Goal: Transaction & Acquisition: Purchase product/service

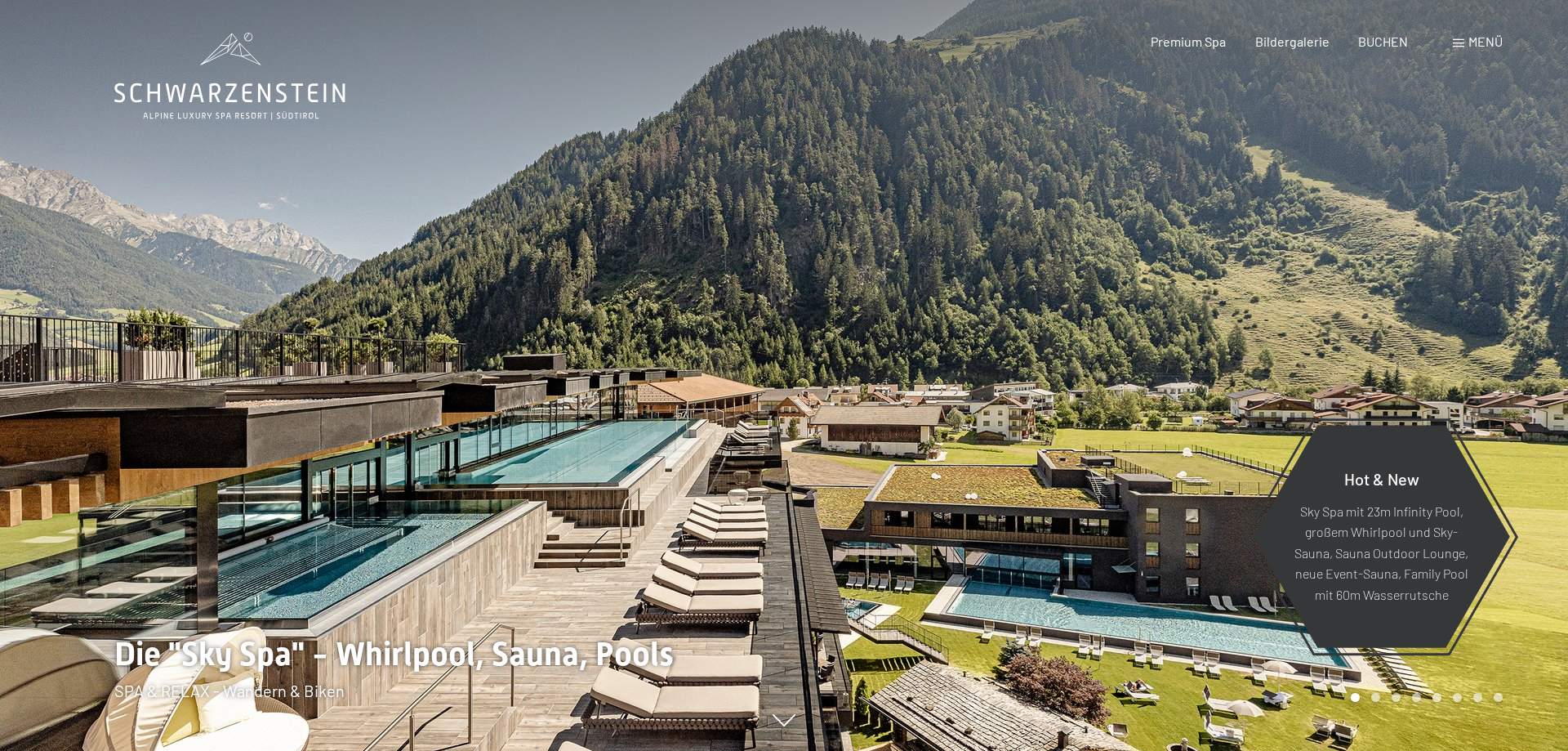
click at [1392, 47] on span "BUCHEN" at bounding box center [1383, 41] width 50 height 16
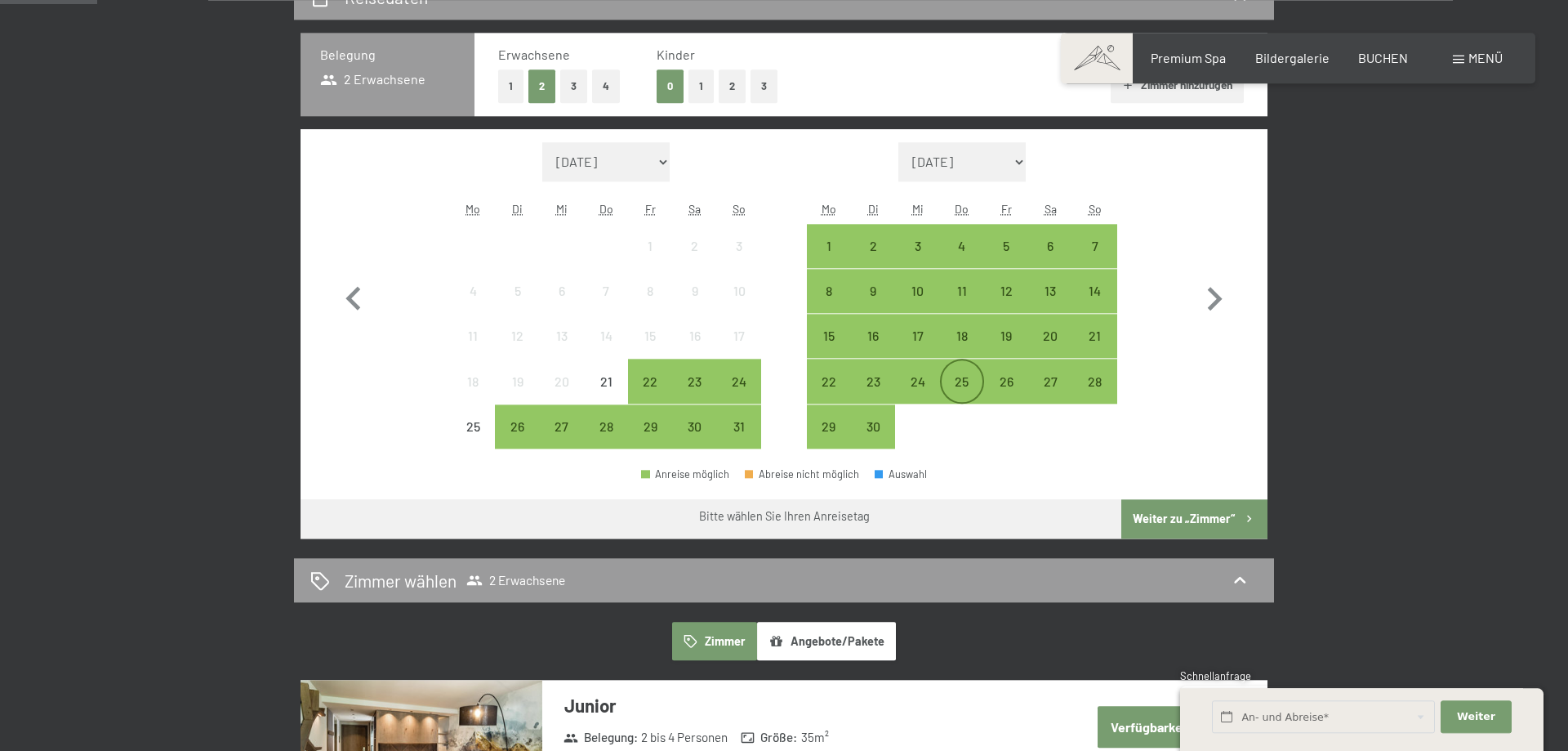
scroll to position [334, 0]
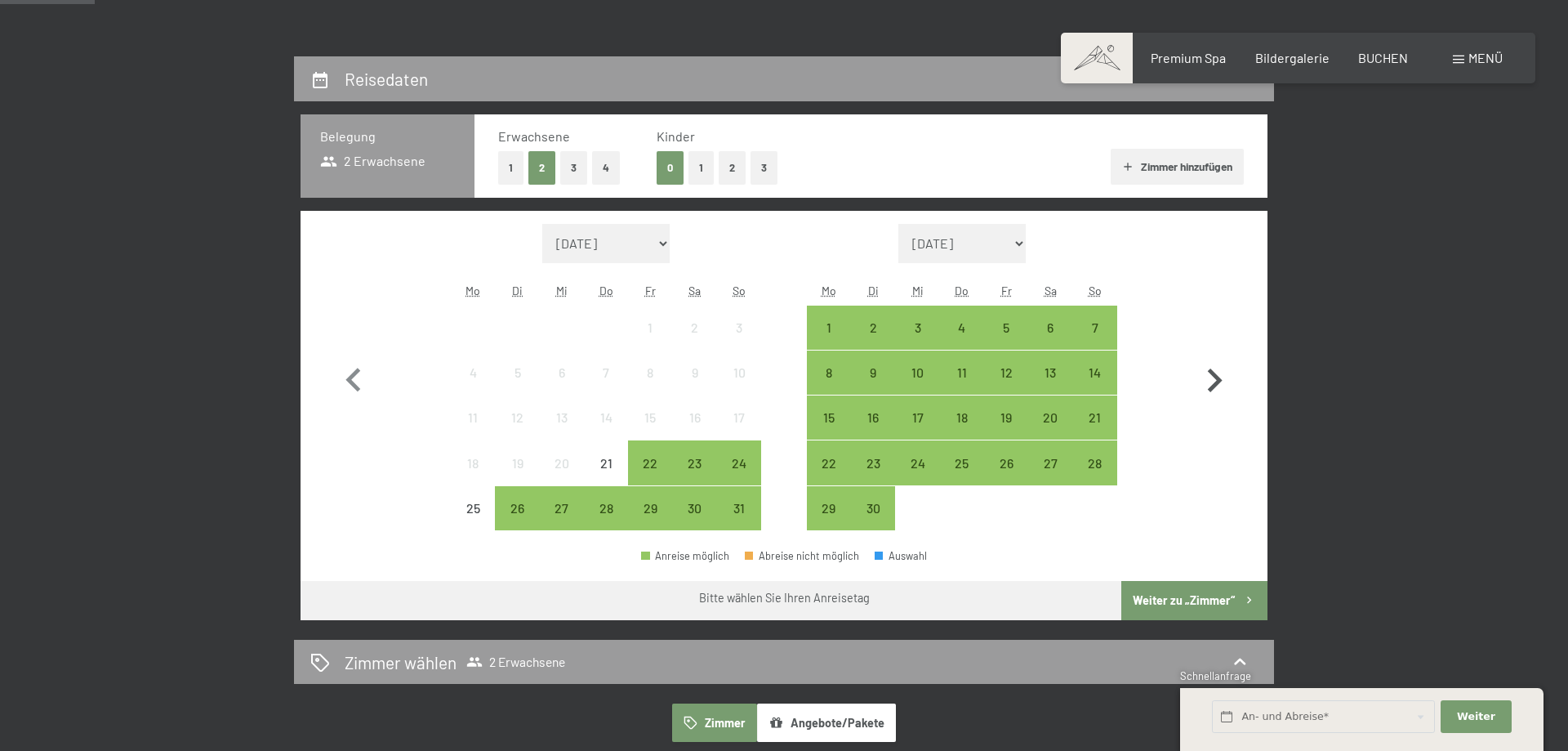
click at [1220, 375] on icon "button" at bounding box center [1214, 380] width 47 height 47
select select "[DATE]"
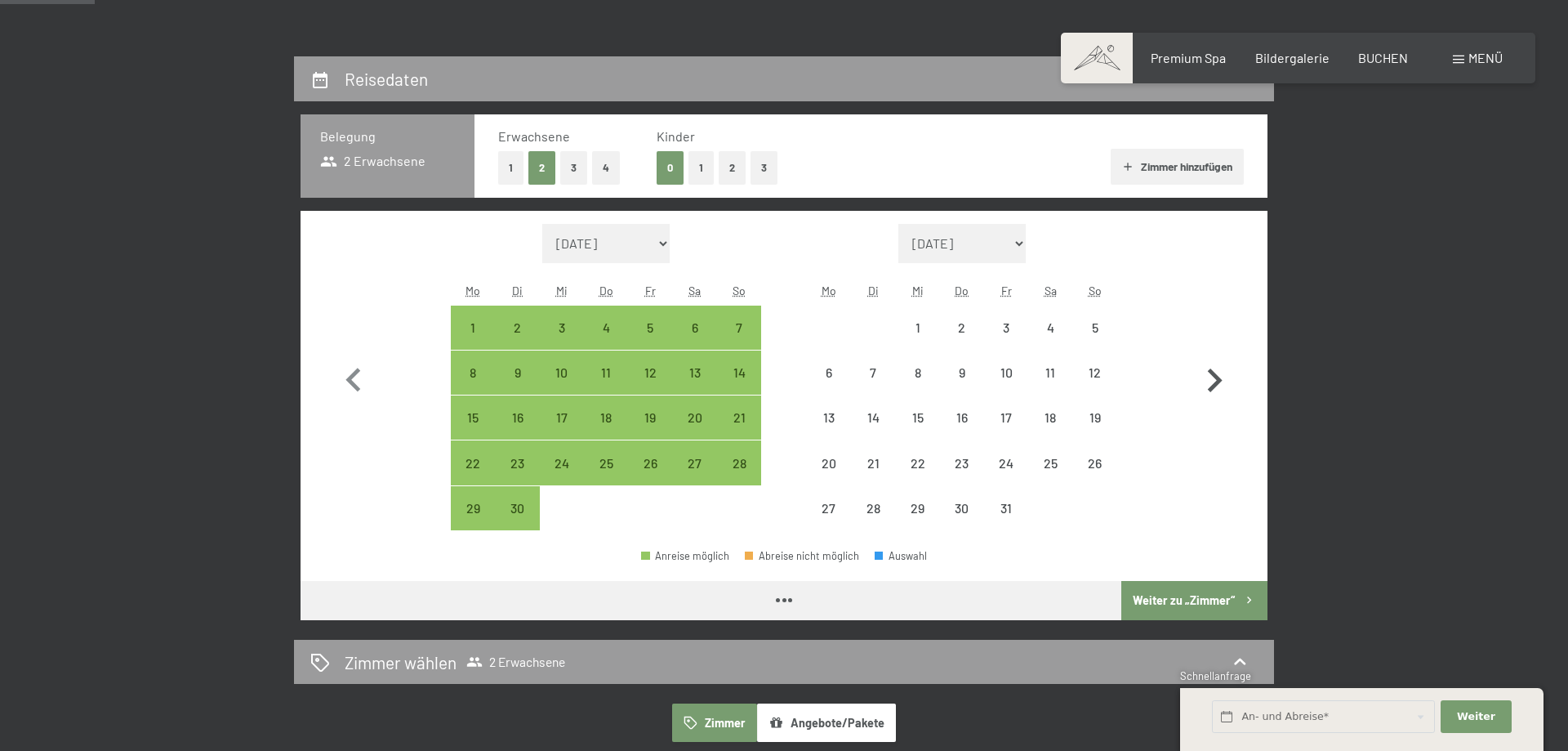
click at [1220, 375] on icon "button" at bounding box center [1214, 380] width 47 height 47
select select "[DATE]"
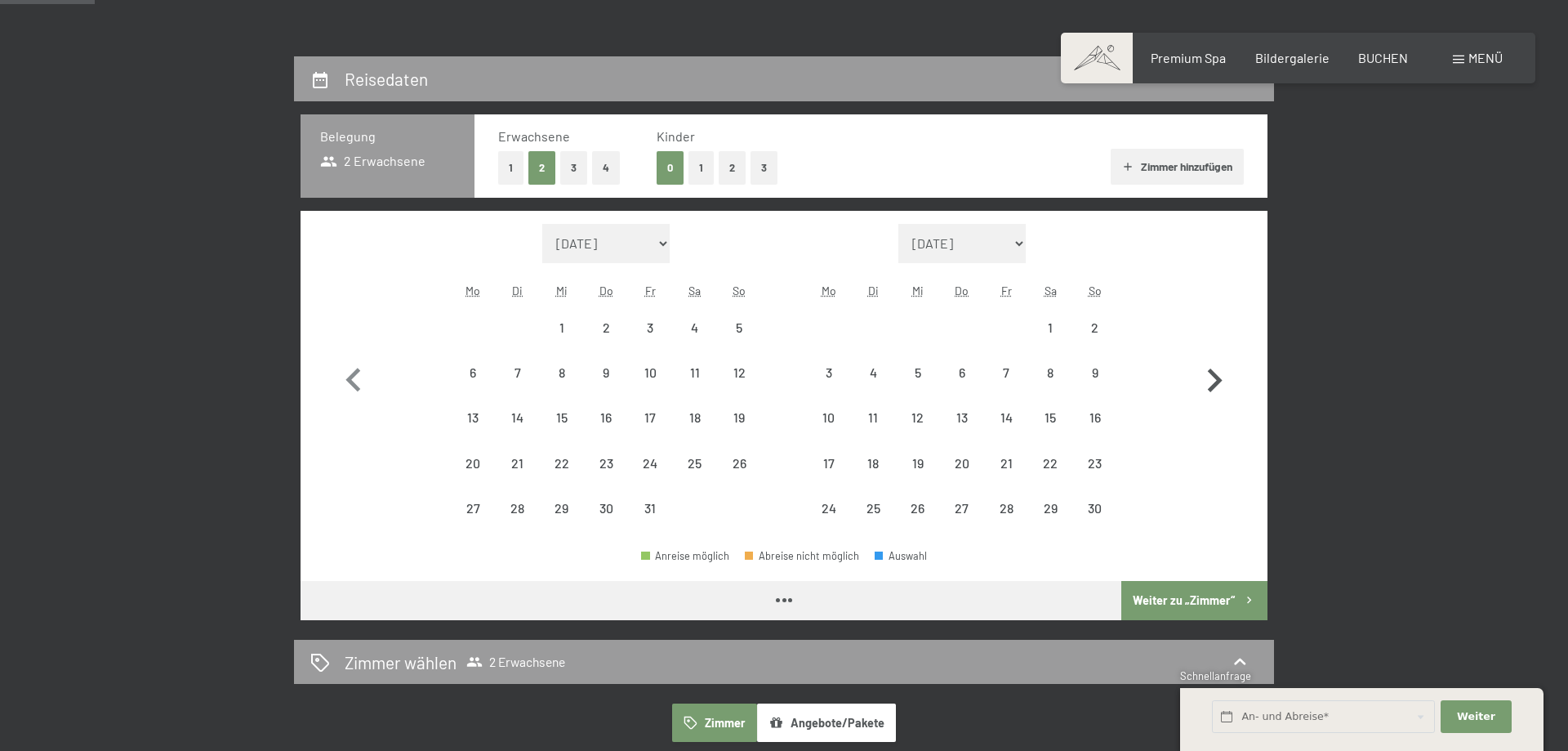
click at [1220, 375] on icon "button" at bounding box center [1214, 380] width 47 height 47
select select "[DATE]"
click at [1220, 375] on icon "button" at bounding box center [1214, 380] width 47 height 47
click at [1221, 375] on icon "button" at bounding box center [1214, 380] width 47 height 47
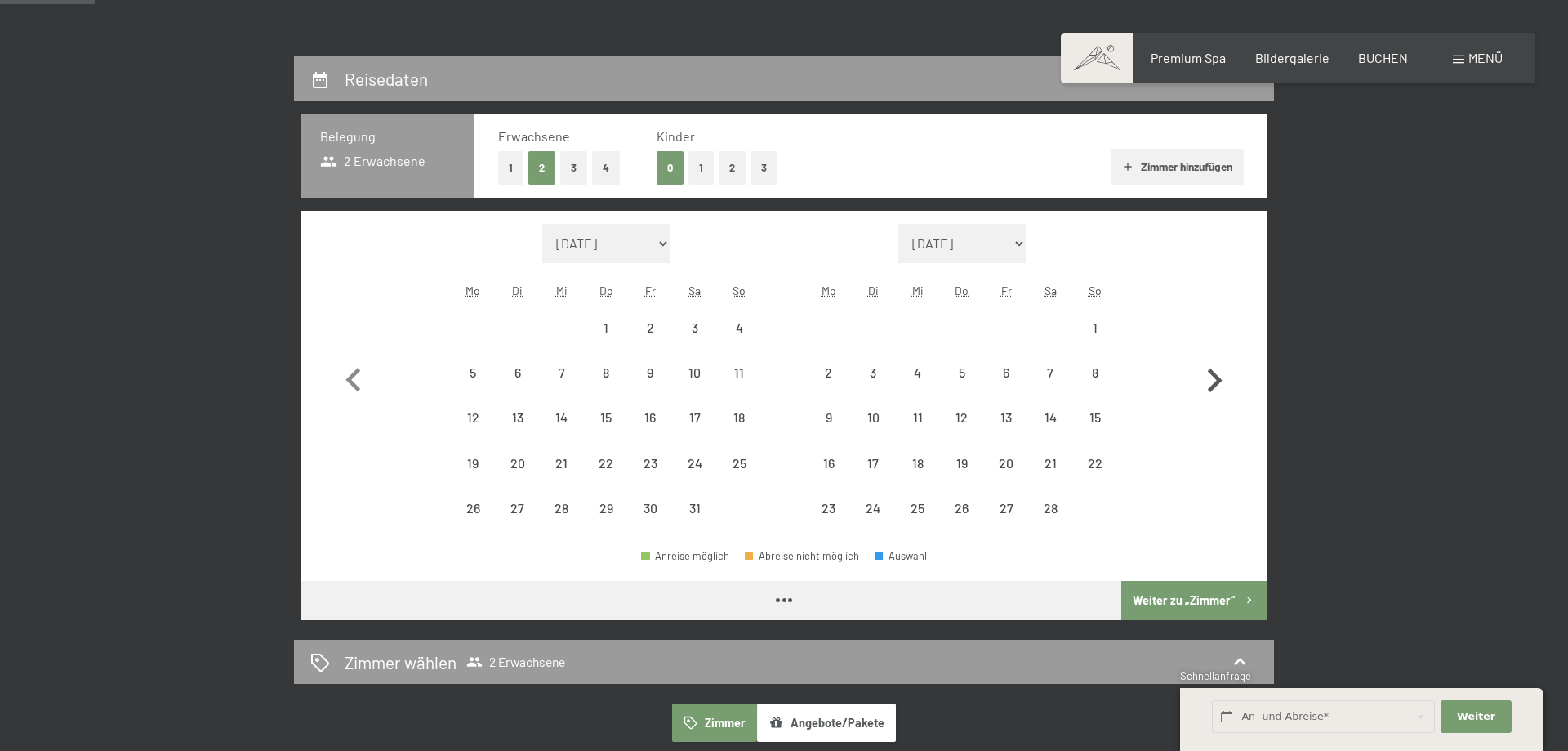
click at [1221, 376] on icon "button" at bounding box center [1214, 380] width 47 height 47
select select "[DATE]"
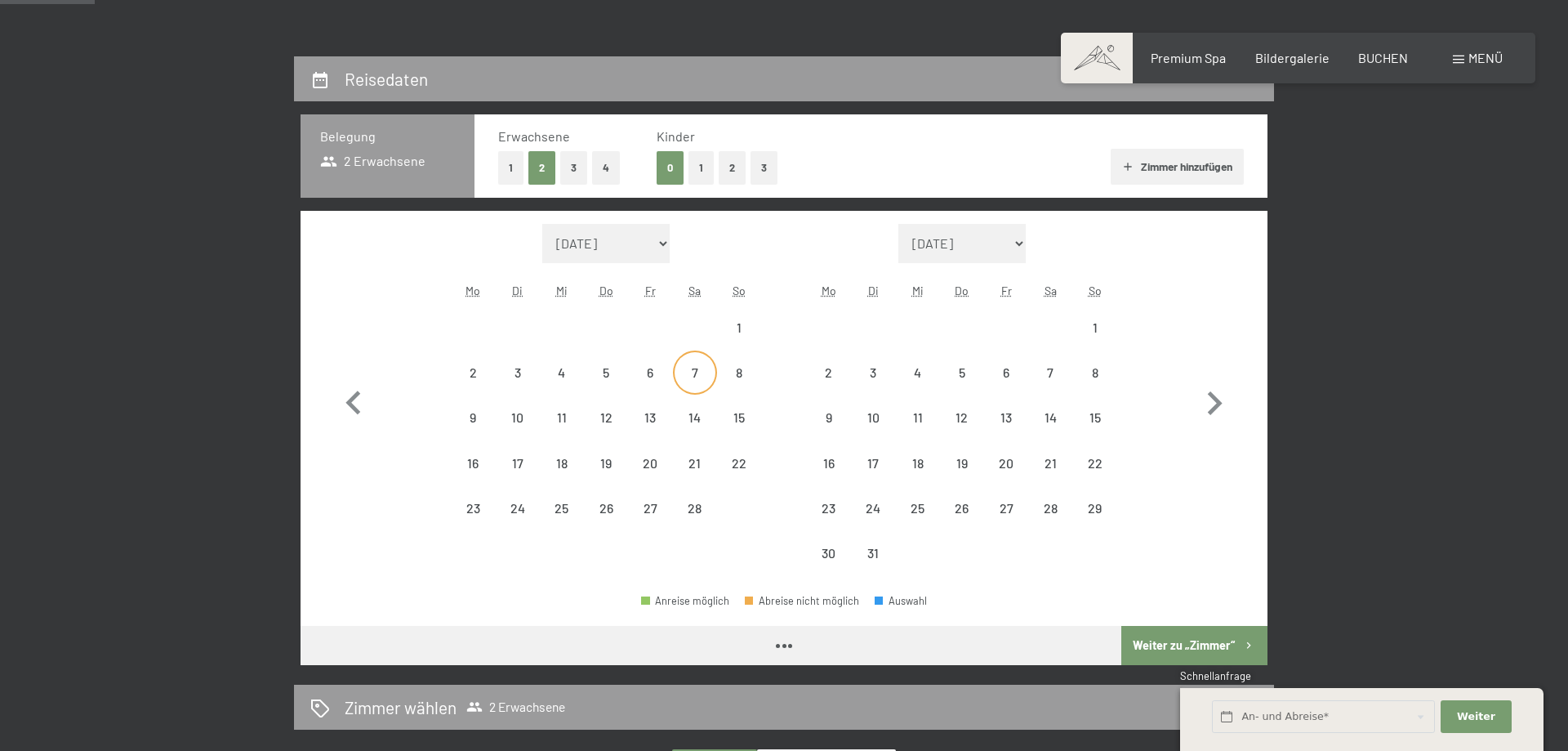
select select "[DATE]"
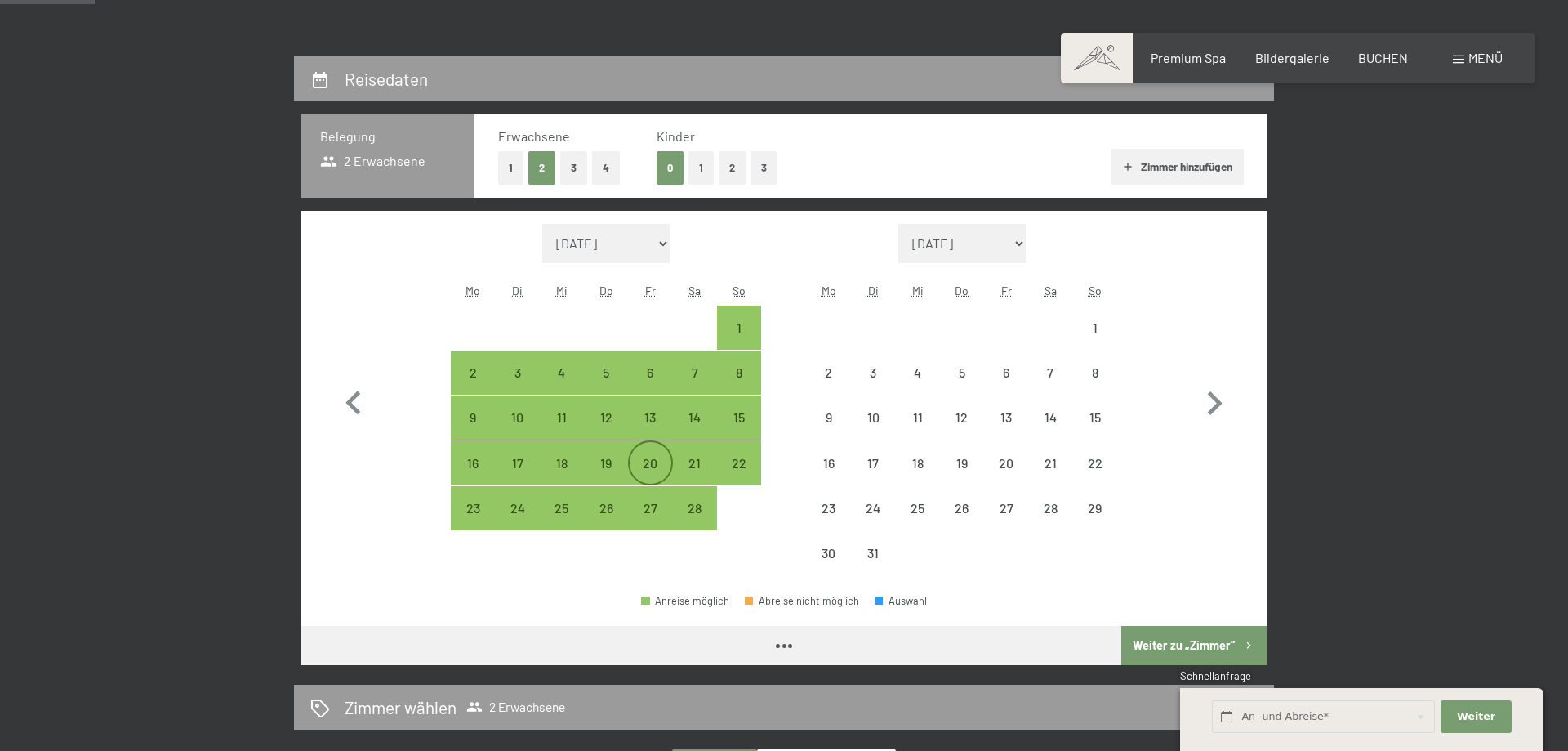
select select "[DATE]"
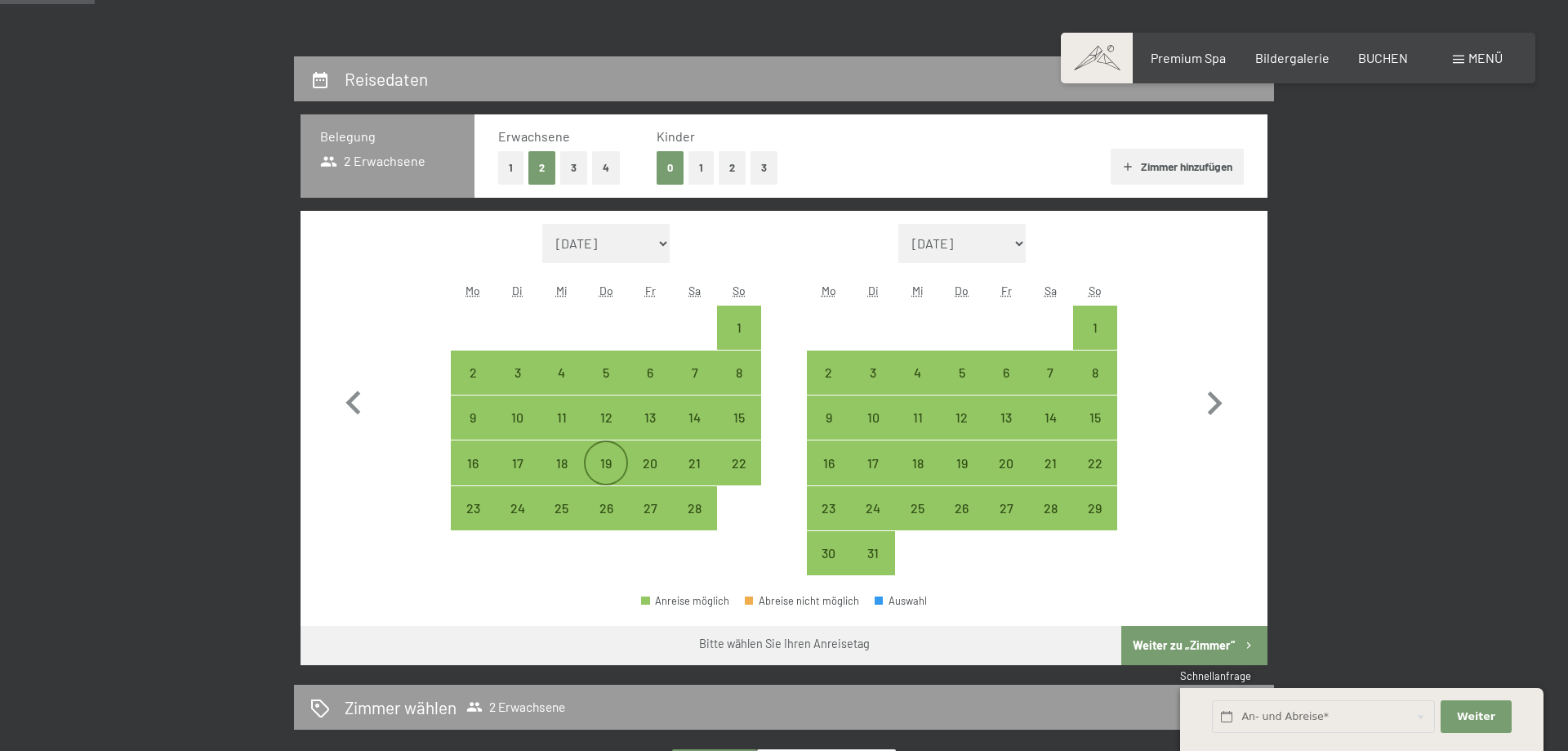
click at [604, 467] on div "19" at bounding box center [605, 477] width 41 height 41
select select "[DATE]"
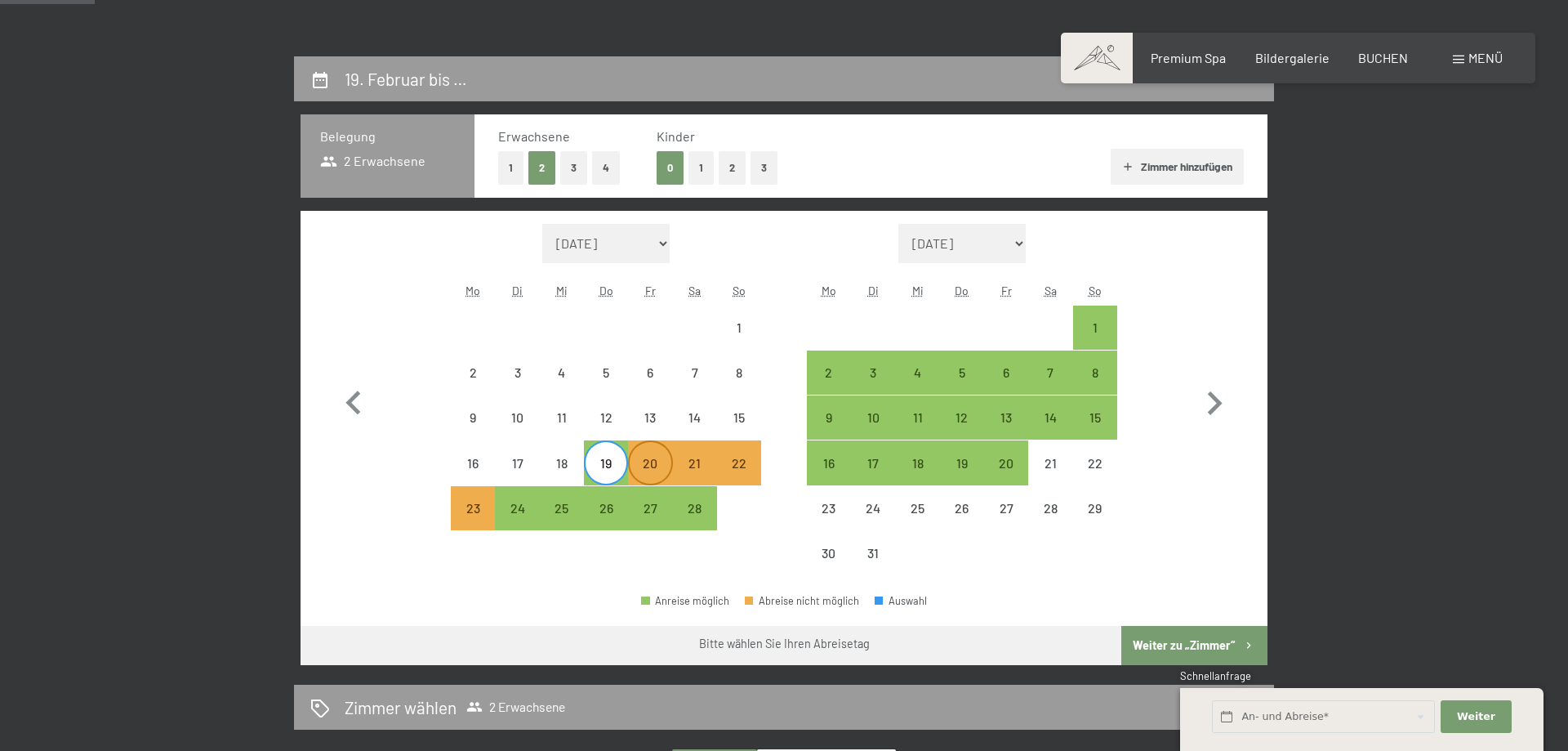
click at [644, 467] on div "20" at bounding box center [649, 477] width 41 height 41
select select "[DATE]"
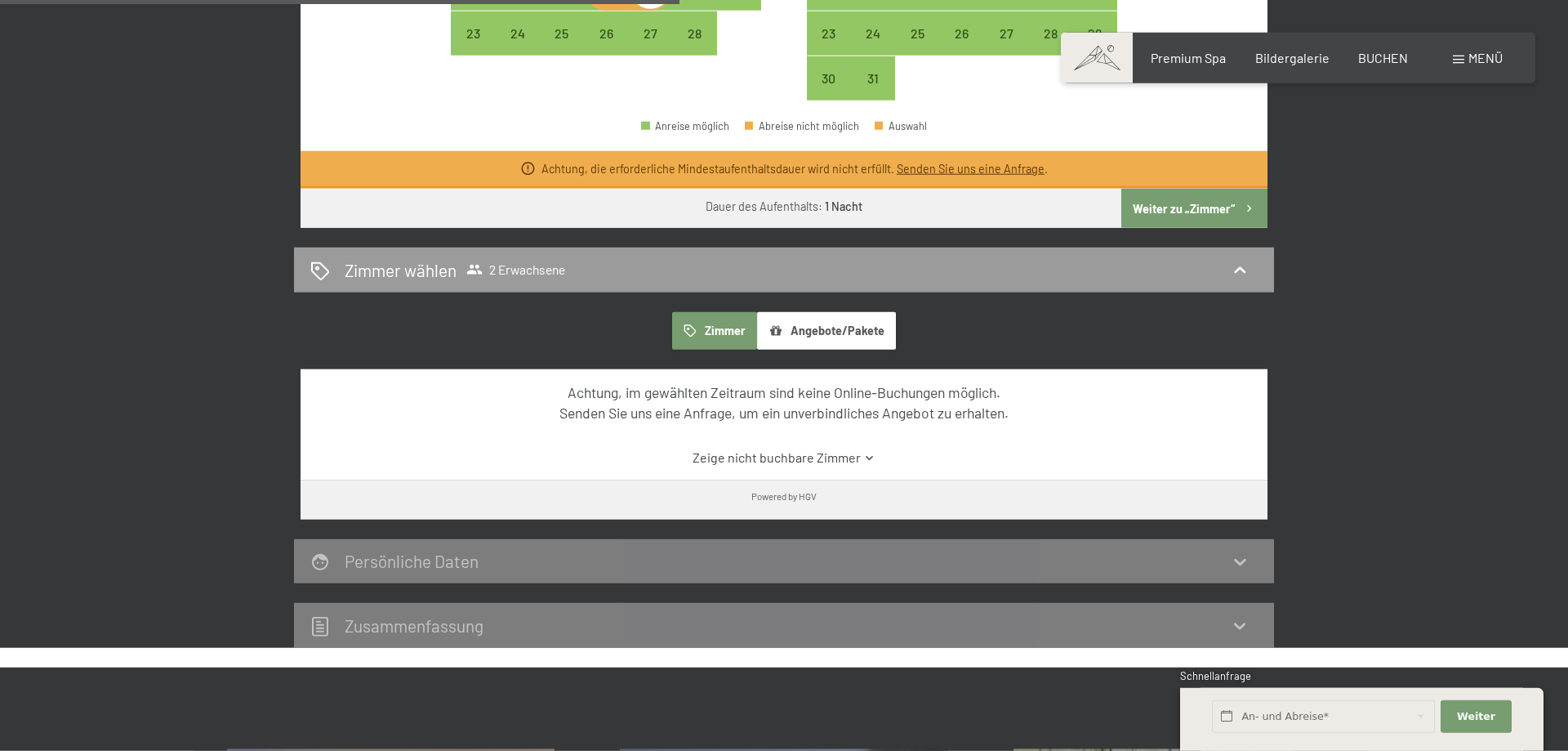
scroll to position [833, 0]
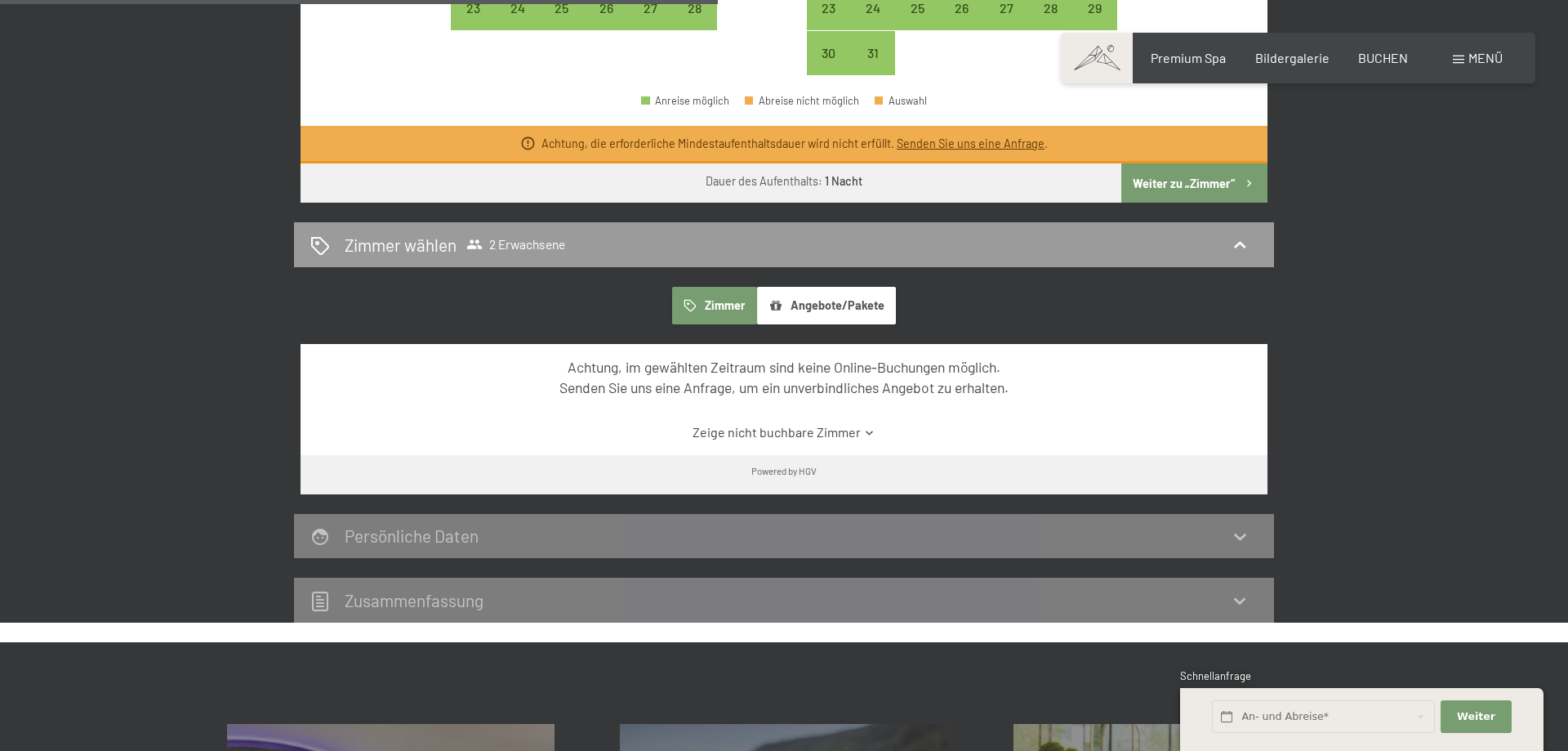
click at [1168, 181] on button "Weiter zu „Zimmer“" at bounding box center [1195, 182] width 146 height 39
select select "[DATE]"
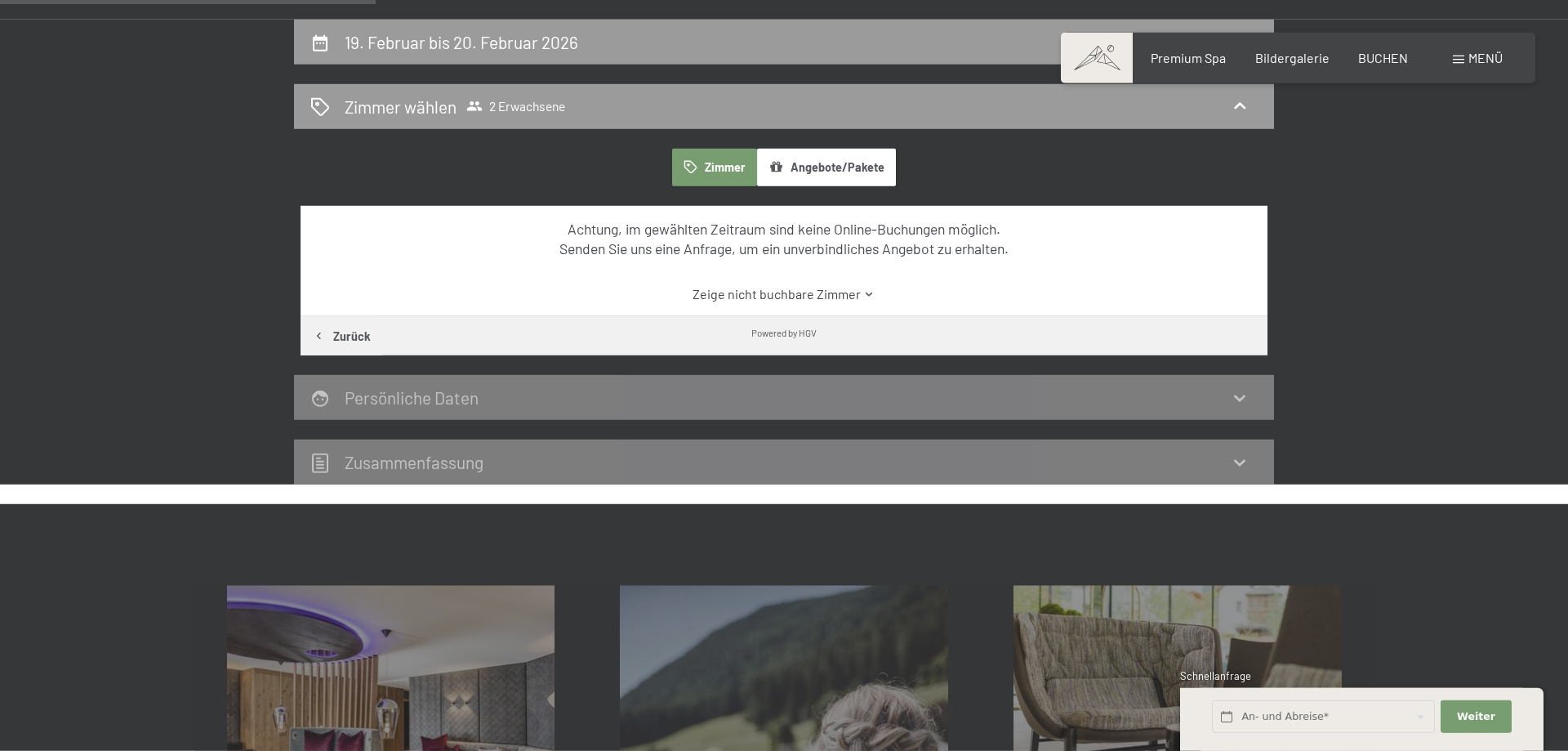
scroll to position [223, 0]
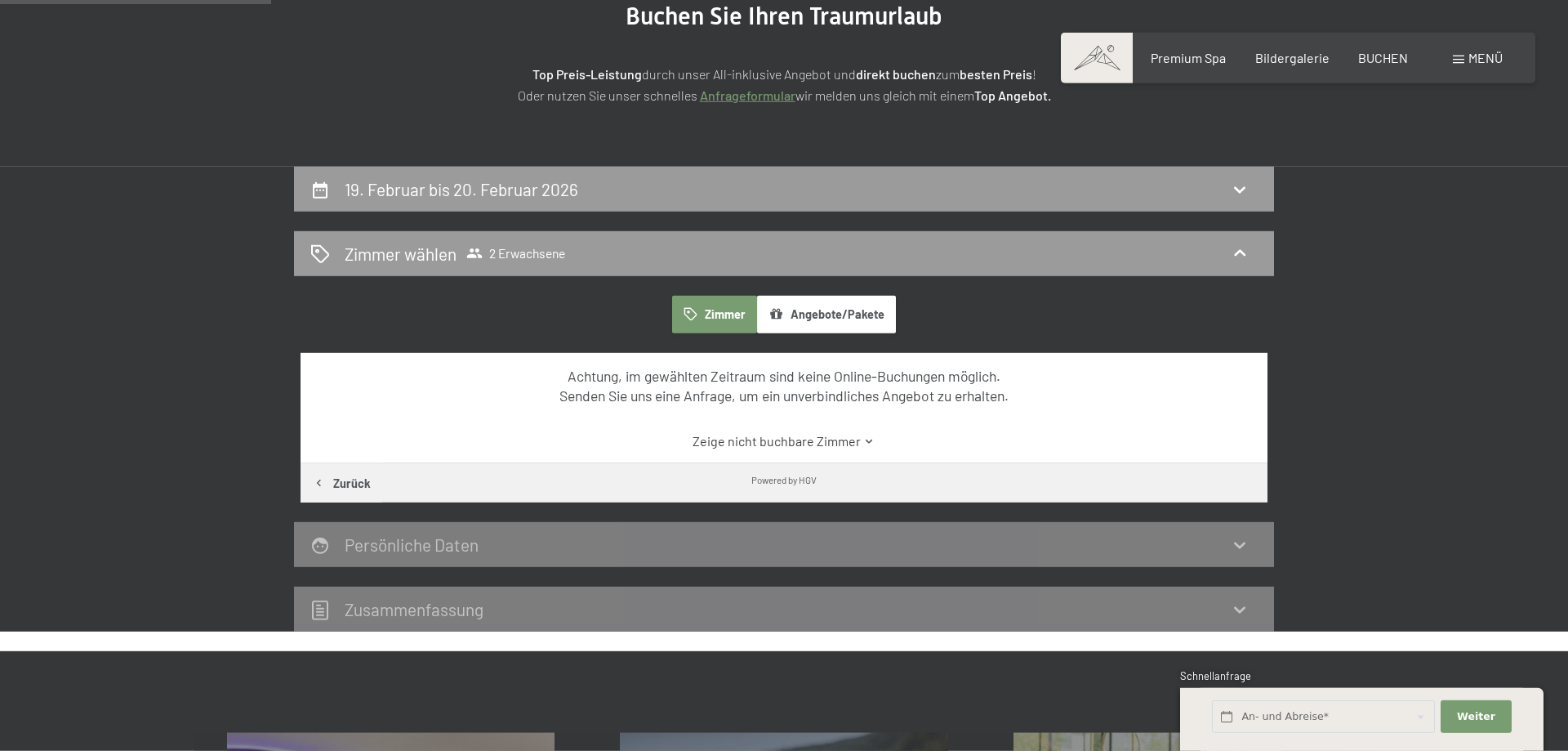
click at [1470, 56] on span "Menü" at bounding box center [1485, 57] width 34 height 16
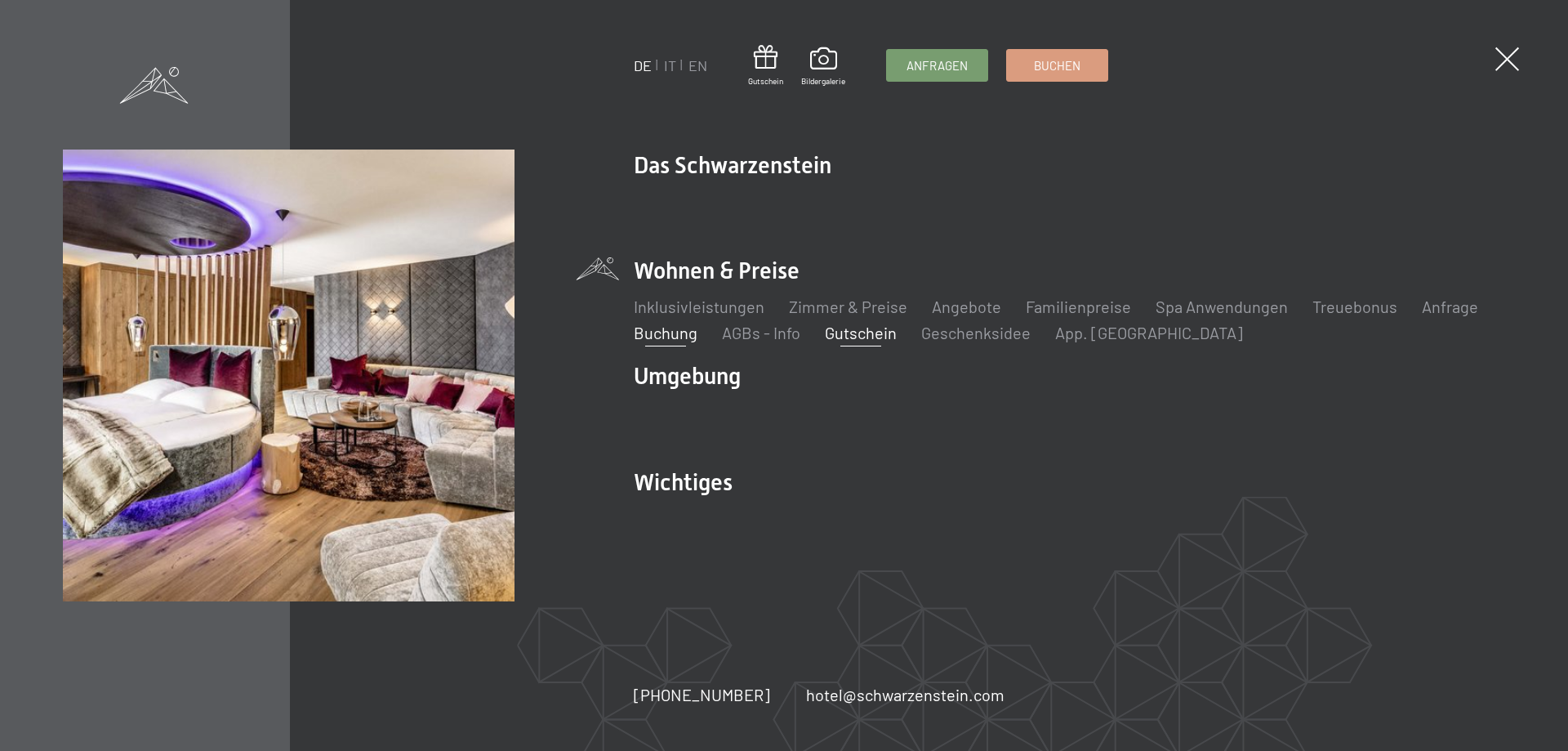
click at [845, 338] on link "Gutschein" at bounding box center [860, 333] width 71 height 20
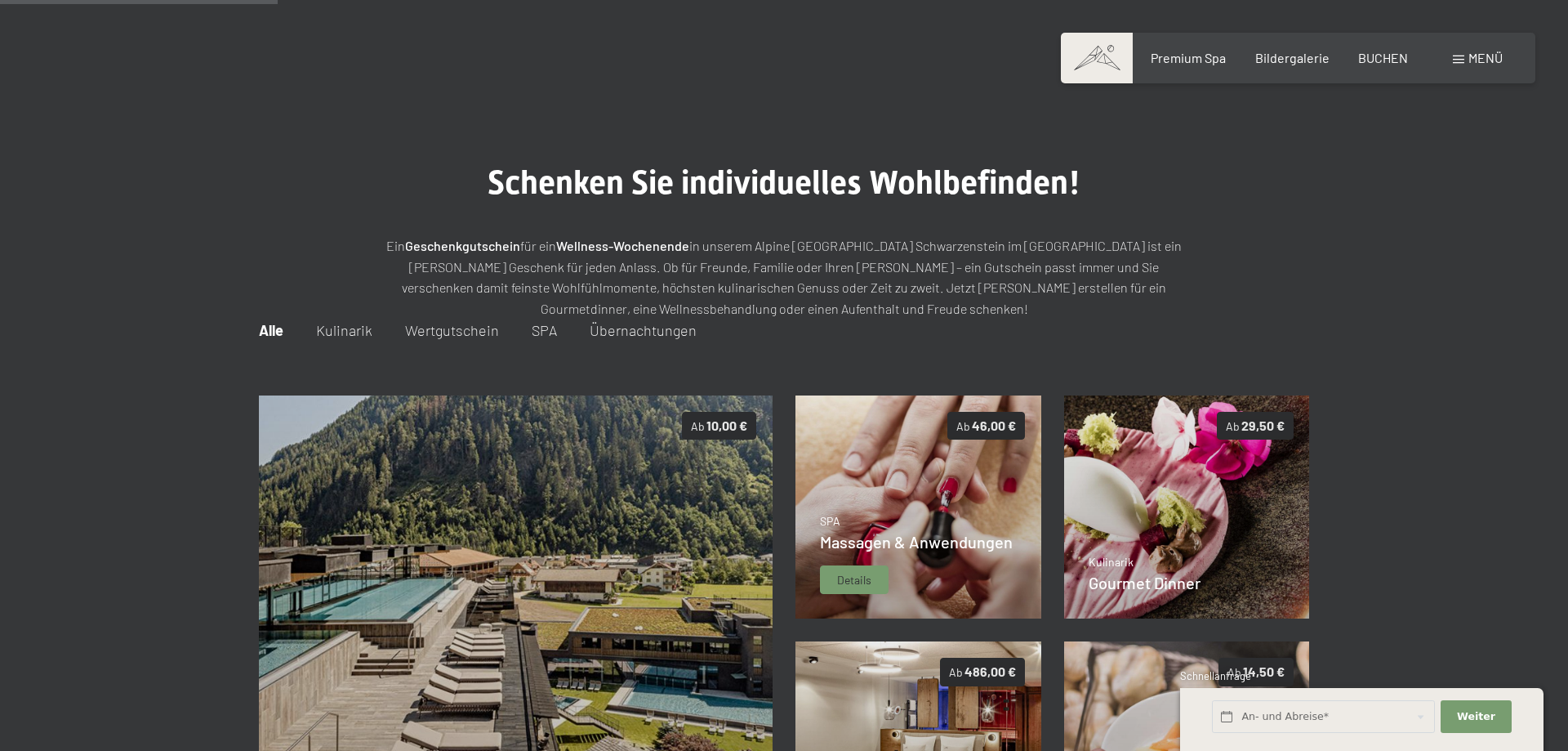
scroll to position [237, 0]
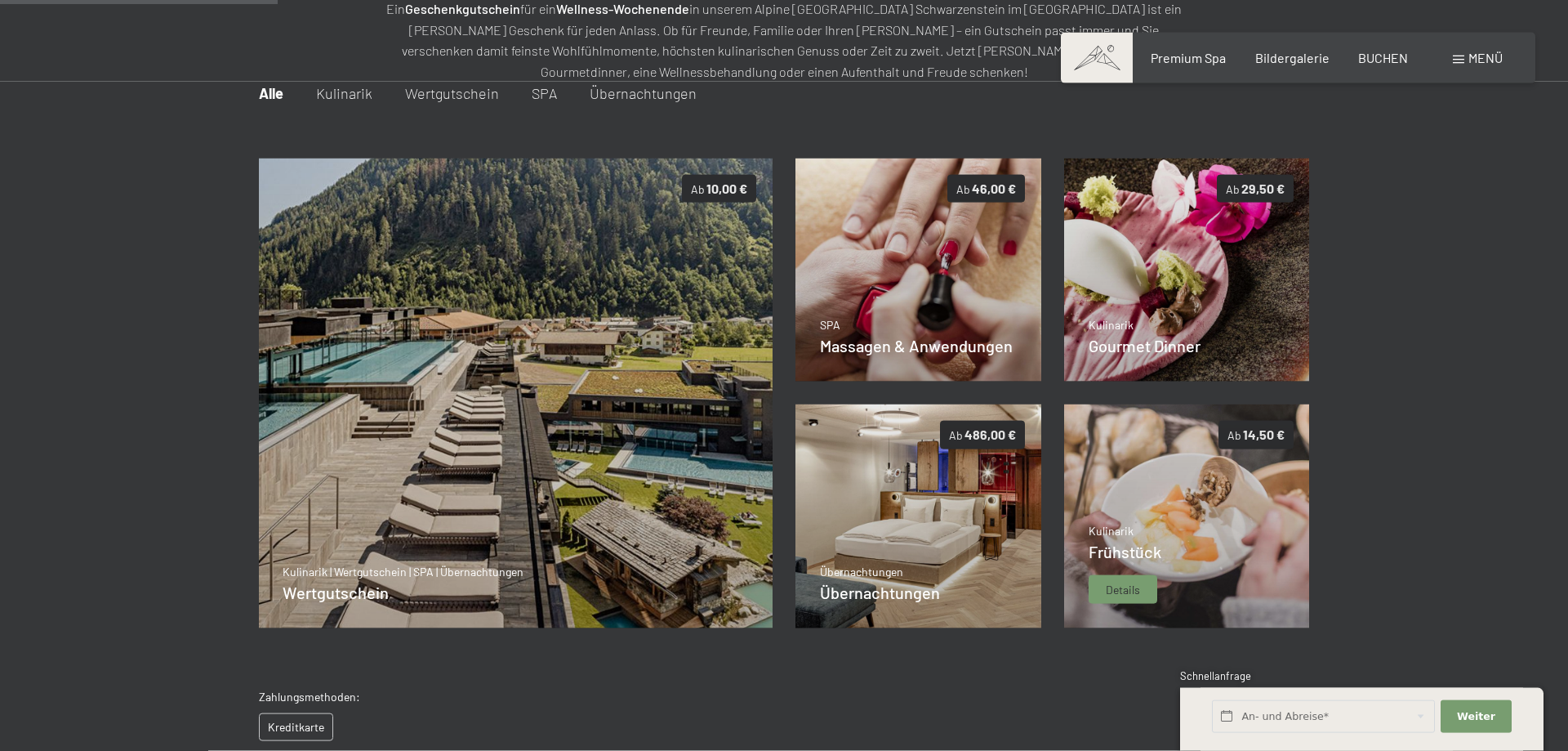
click at [1235, 504] on img at bounding box center [1187, 516] width 246 height 224
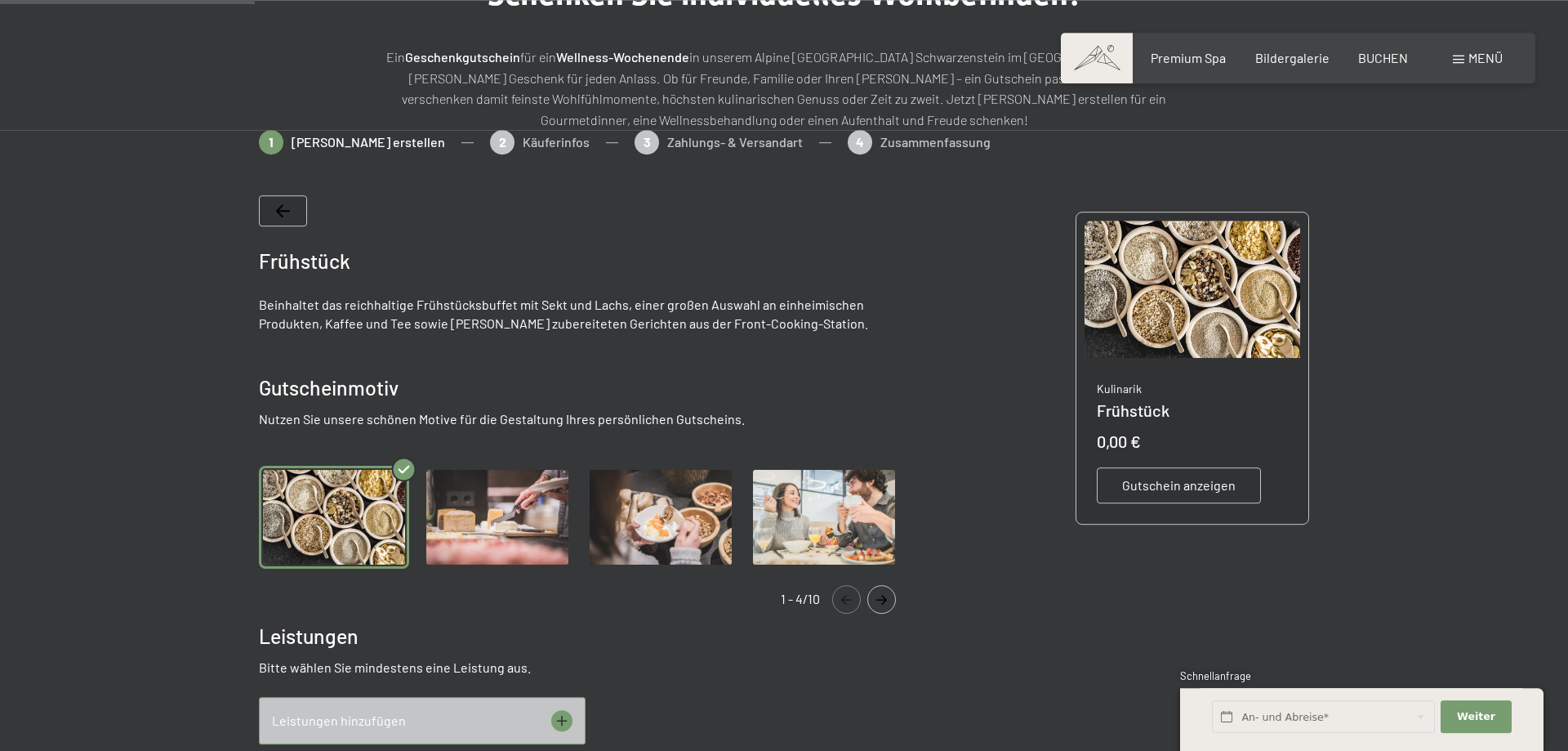
scroll to position [154, 0]
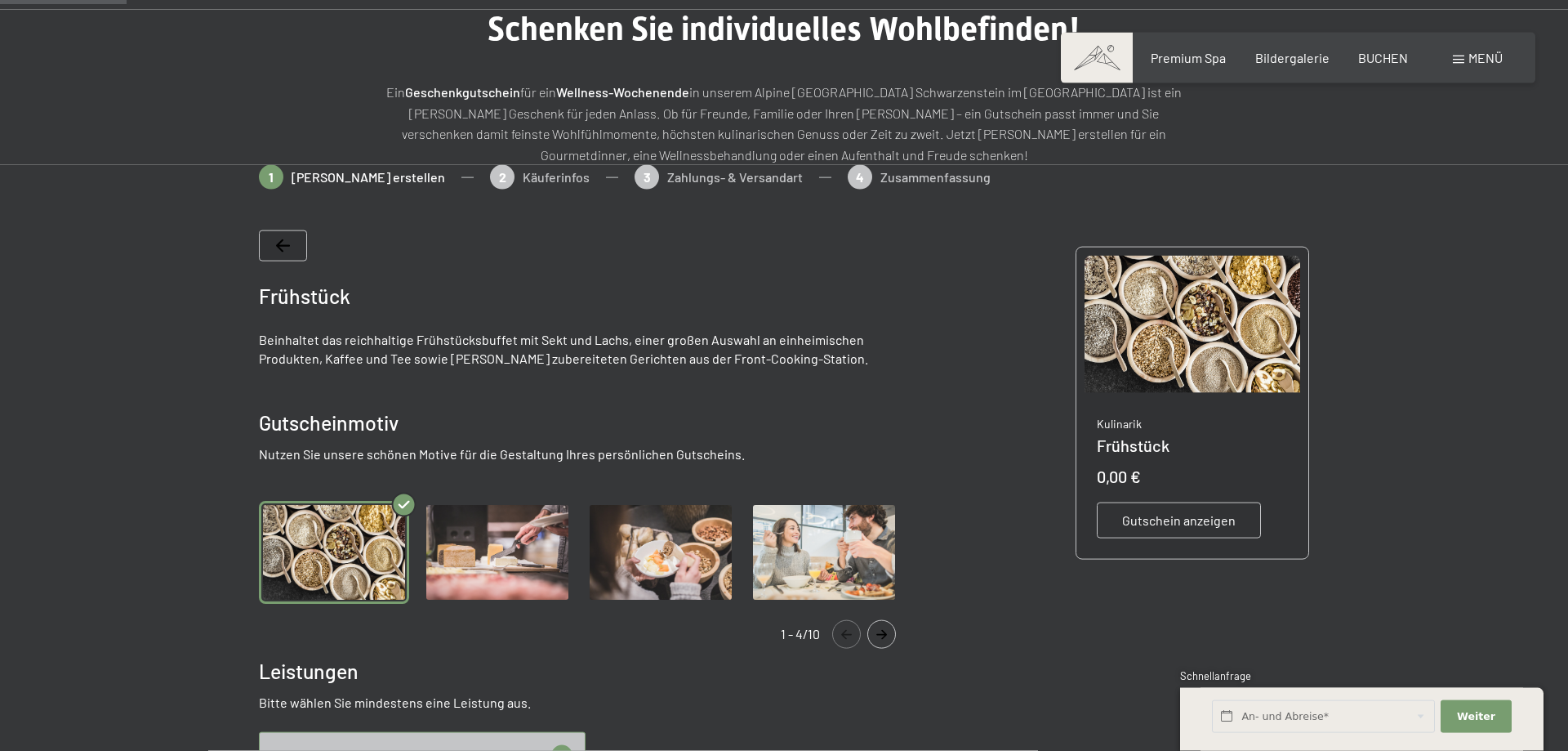
click at [1167, 516] on span "Gutschein anzeigen" at bounding box center [1179, 521] width 114 height 18
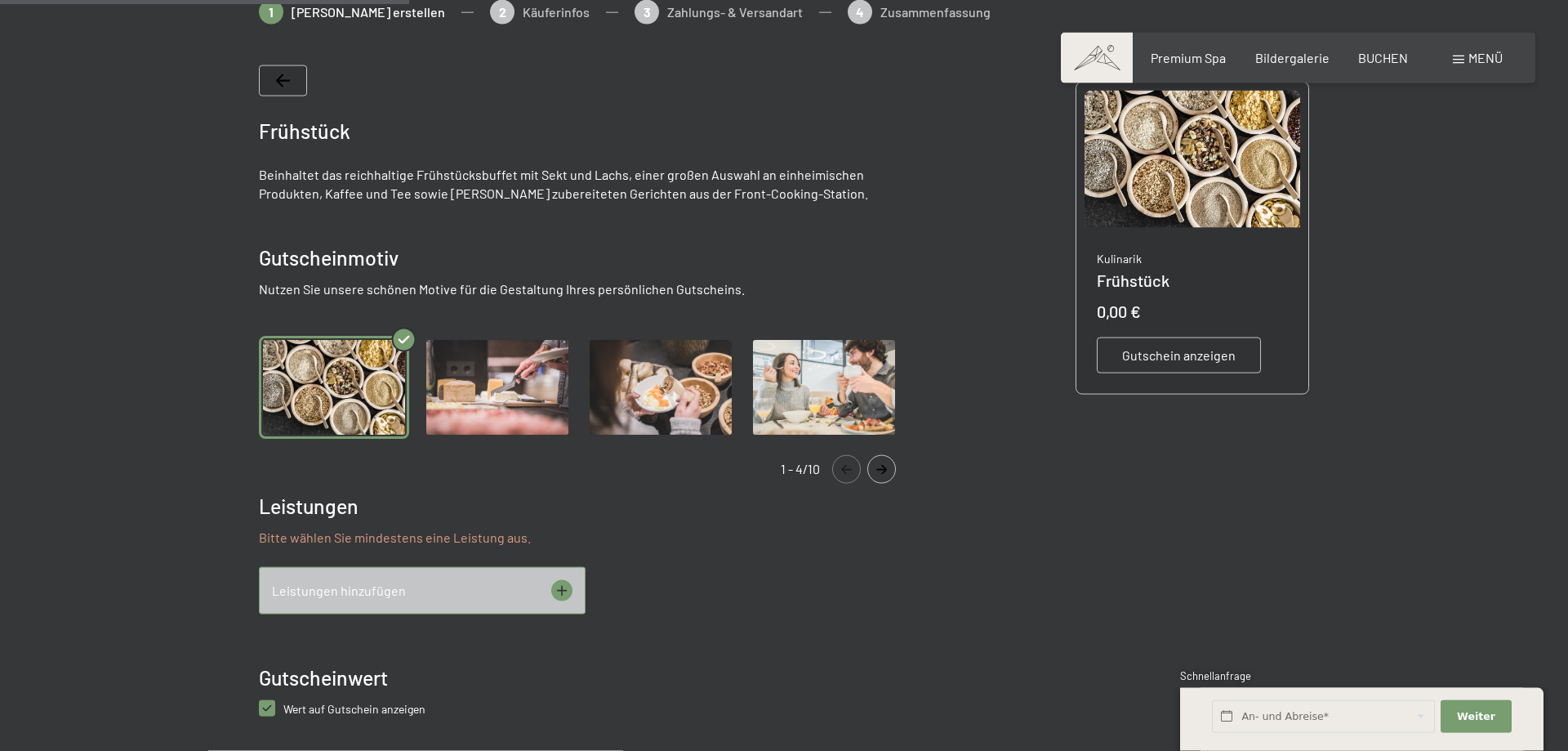
scroll to position [735, 0]
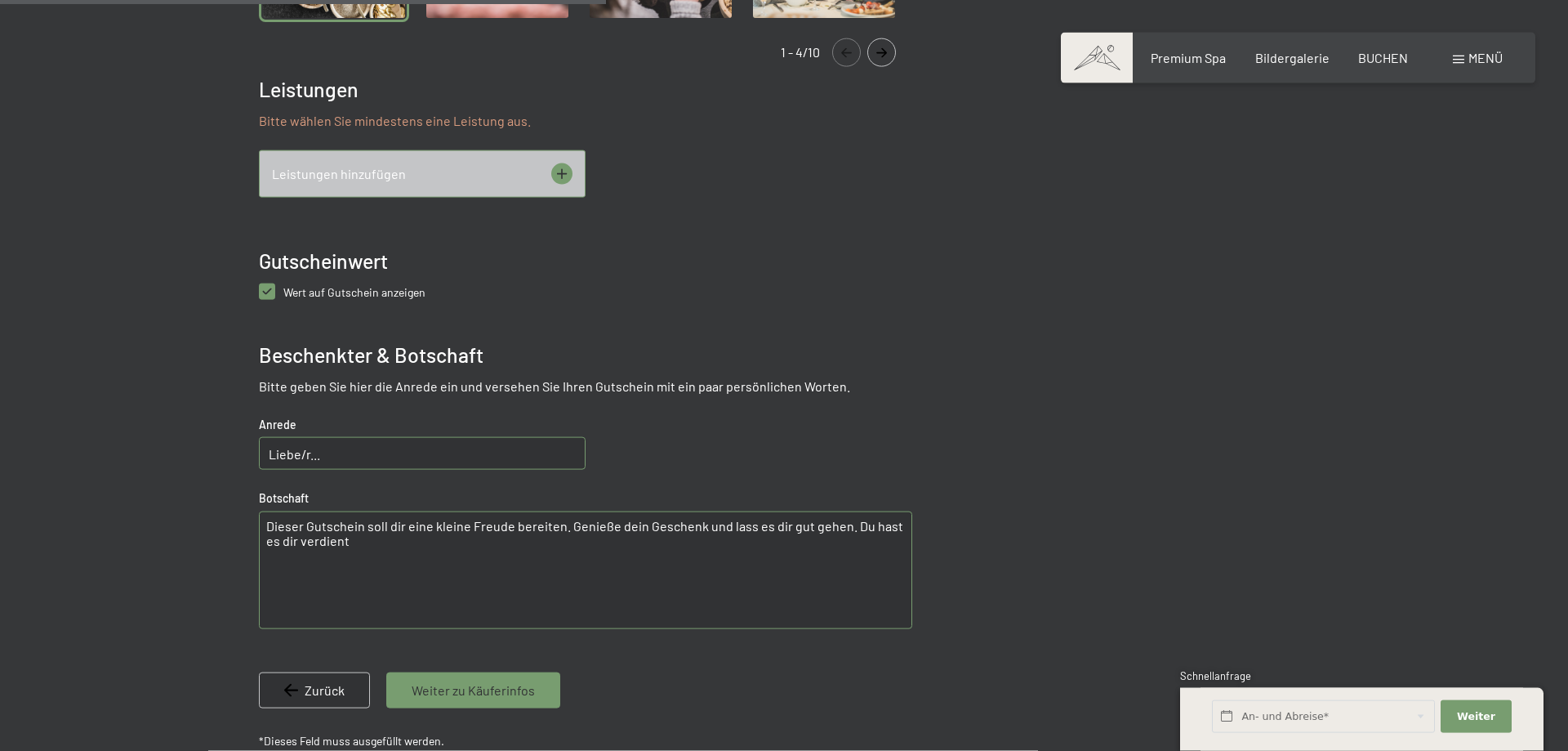
click at [572, 172] on div "Leistungen hinzufügen" at bounding box center [422, 174] width 327 height 47
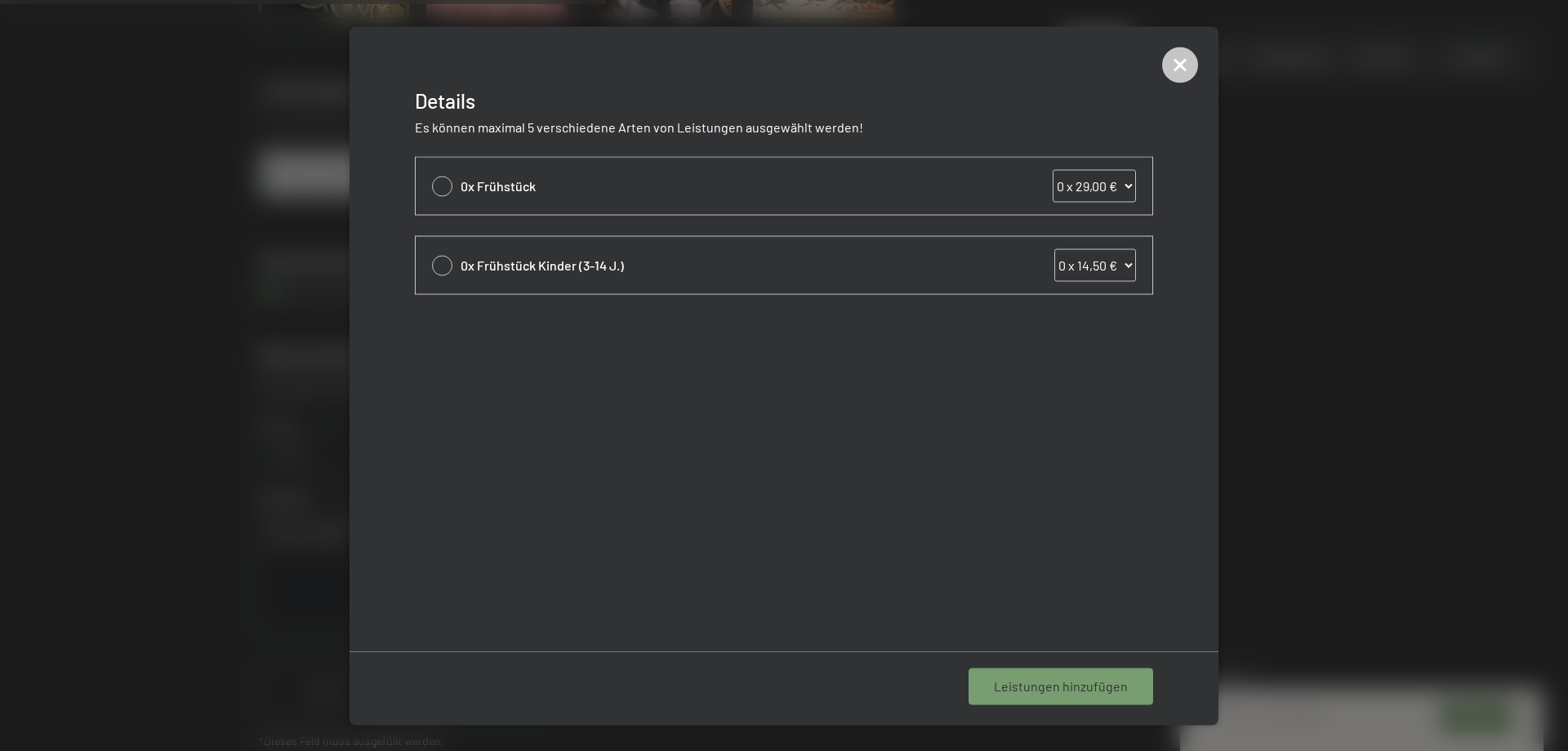
click at [1053, 169] on select "0 x 29,00 € 1 x 29,00 € 2 x 29,00 € 3 x 29,00 € 4 x 29,00 € 5 x 29,00 € 6 x 29,…" at bounding box center [1094, 185] width 83 height 32
select select "7"
click option "7 x 29,00 €" at bounding box center [0, 0] width 0 height 0
select select "7"
click at [1054, 249] on select "0 x 14,50 € 1 x 14,50 € 2 x 14,50 € 3 x 14,50 € 4 x 14,50 € 5 x 14,50 € 6 x 14,…" at bounding box center [1095, 264] width 81 height 32
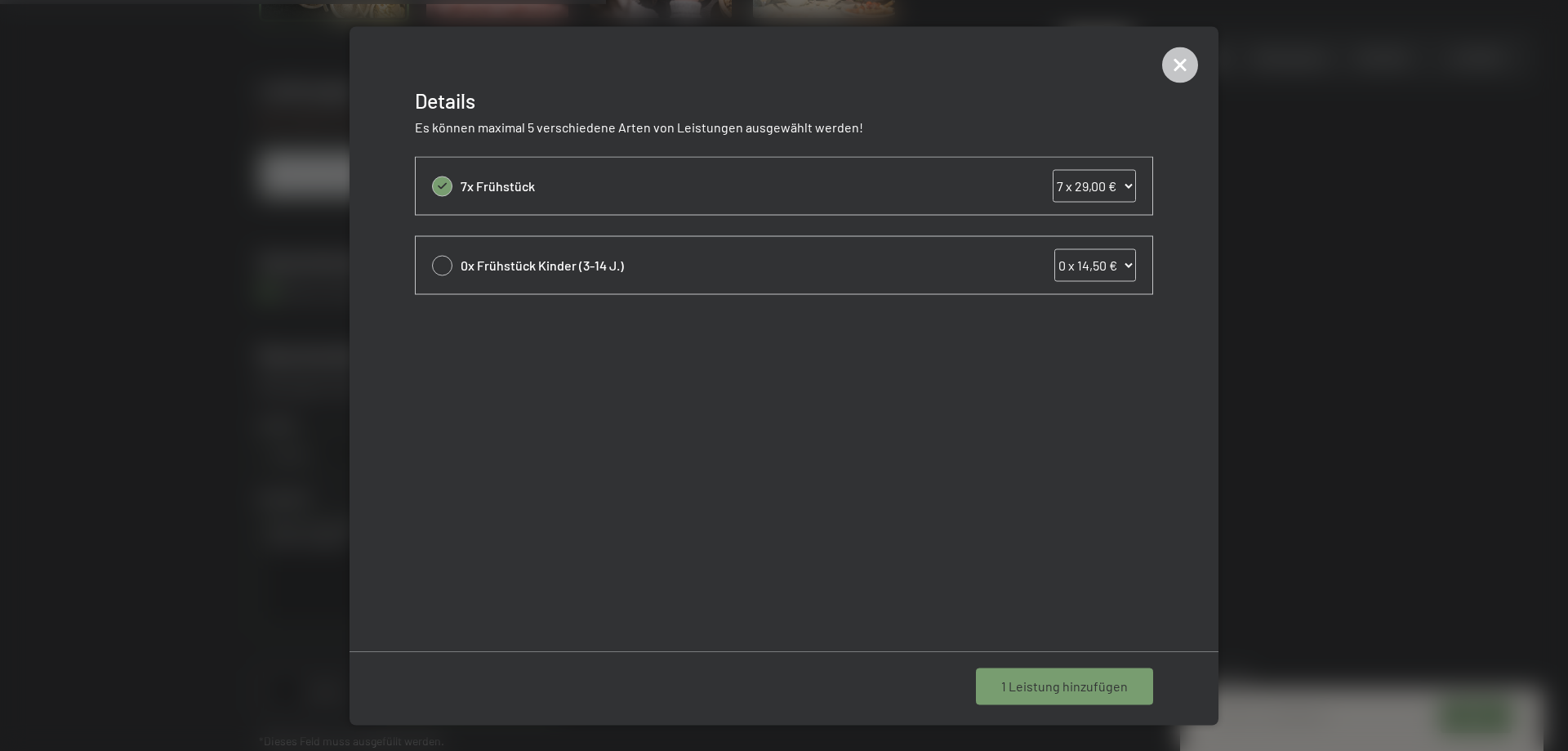
select select "3"
click option "3 x 14,50 €" at bounding box center [0, 0] width 0 height 0
select select "3"
click at [1005, 688] on span "2 Leistungen hinzufügen" at bounding box center [1056, 686] width 144 height 18
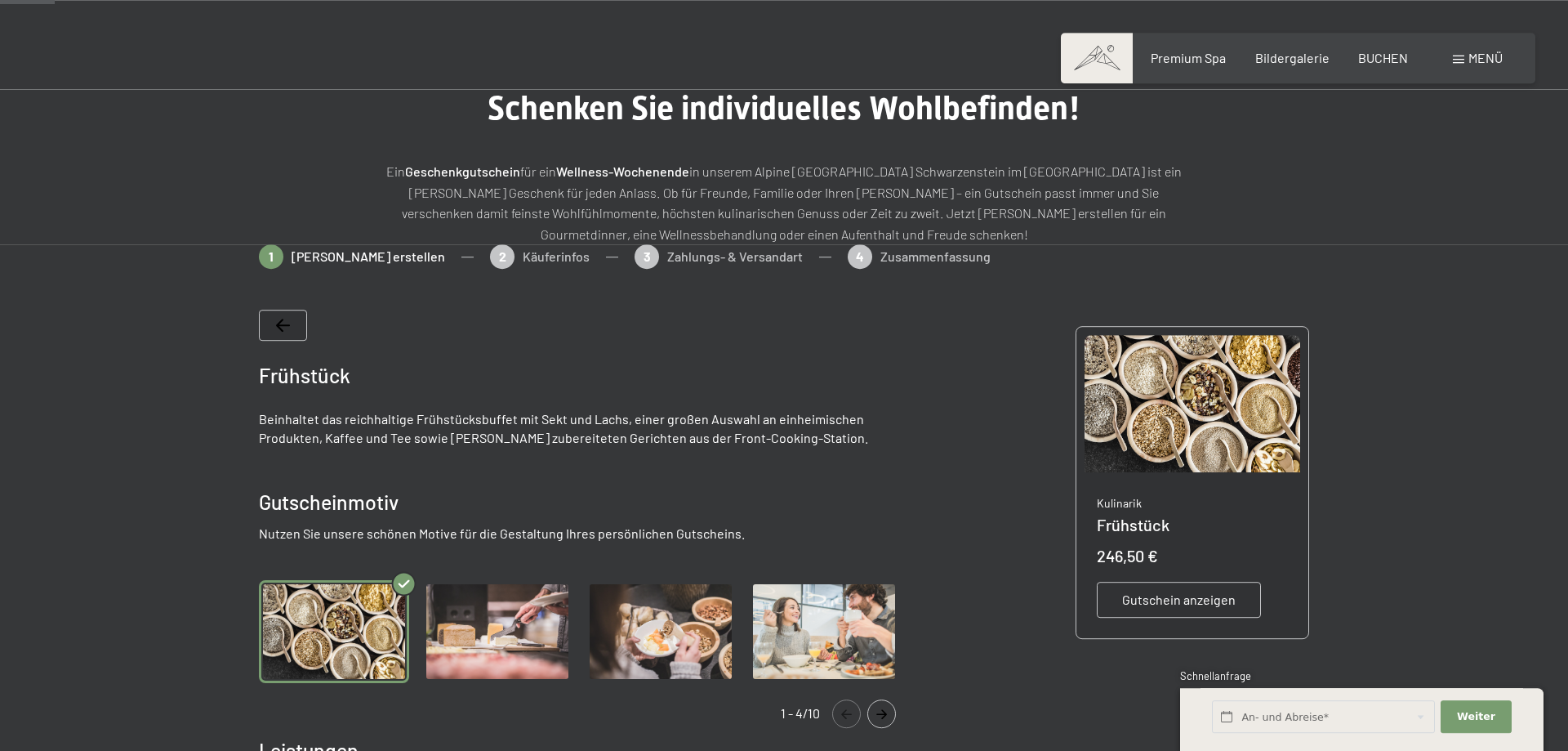
scroll to position [69, 0]
